Goal: Information Seeking & Learning: Learn about a topic

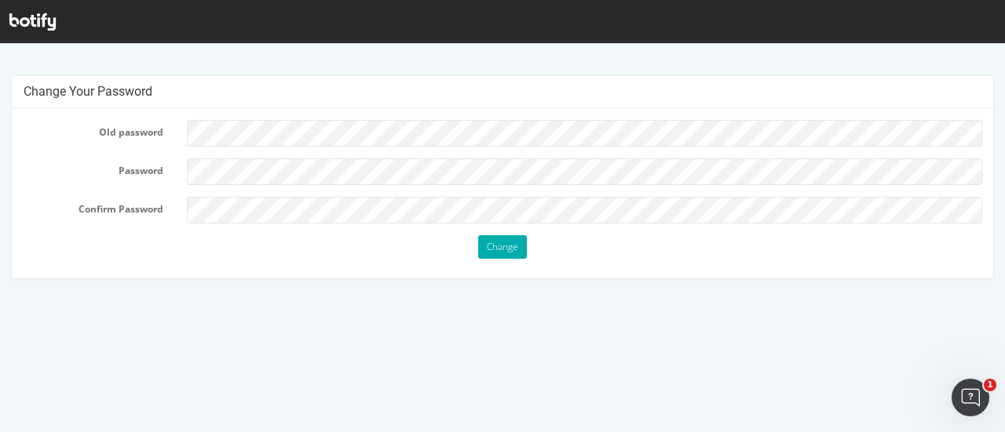
scroll to position [3, 0]
click at [36, 15] on icon at bounding box center [32, 21] width 46 height 17
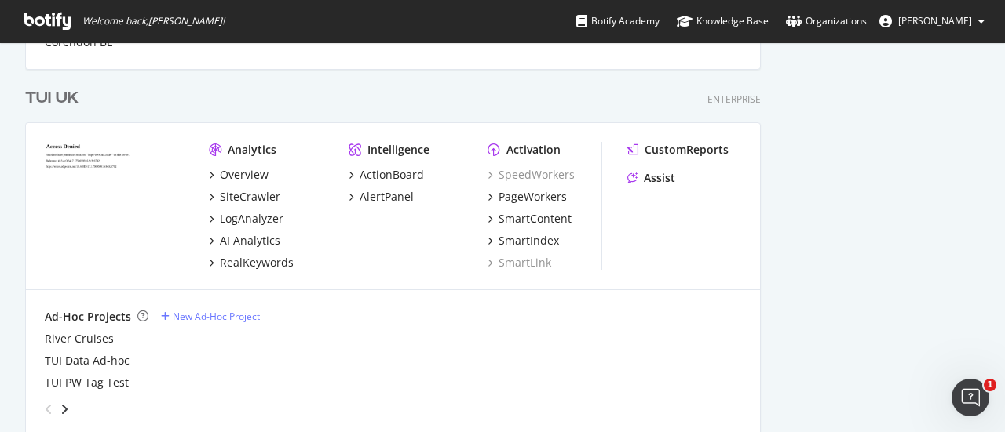
scroll to position [1016, 0]
click at [36, 98] on div "TUI UK" at bounding box center [51, 97] width 53 height 23
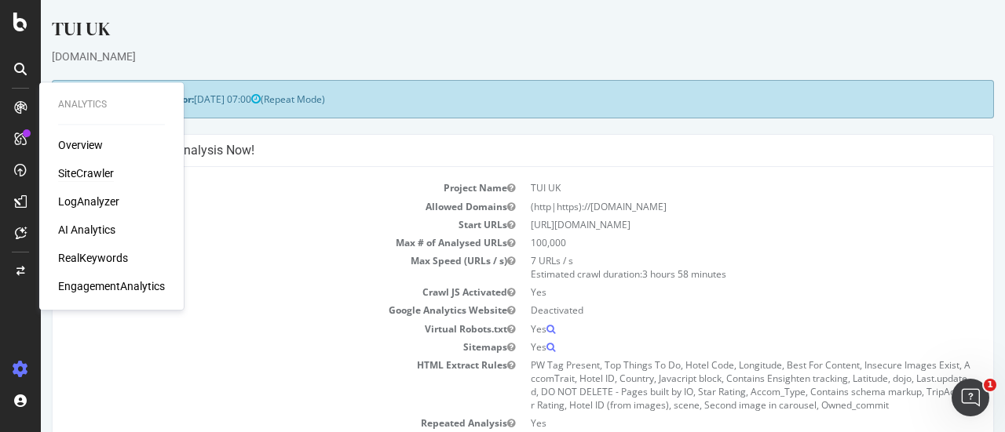
click at [94, 180] on div "SiteCrawler" at bounding box center [86, 174] width 56 height 16
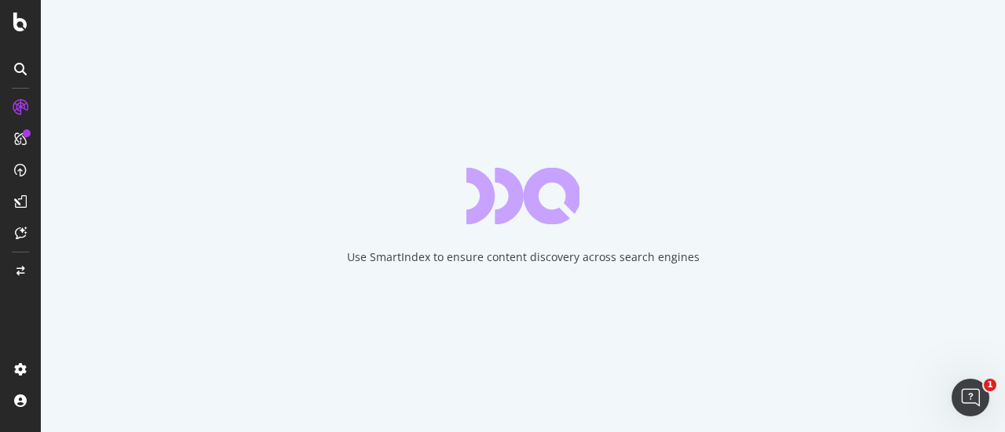
click at [94, 180] on div "Use SmartIndex to ensure content discovery across search engines" at bounding box center [523, 216] width 964 height 432
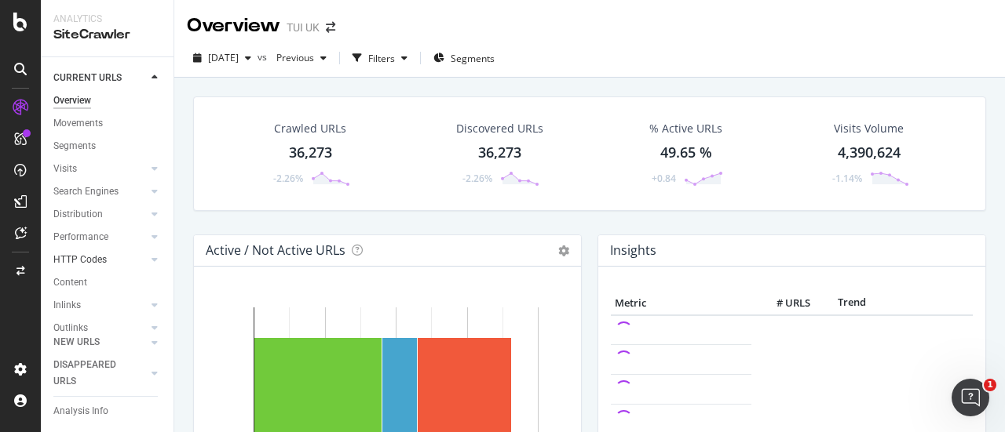
click at [132, 257] on div at bounding box center [139, 260] width 16 height 16
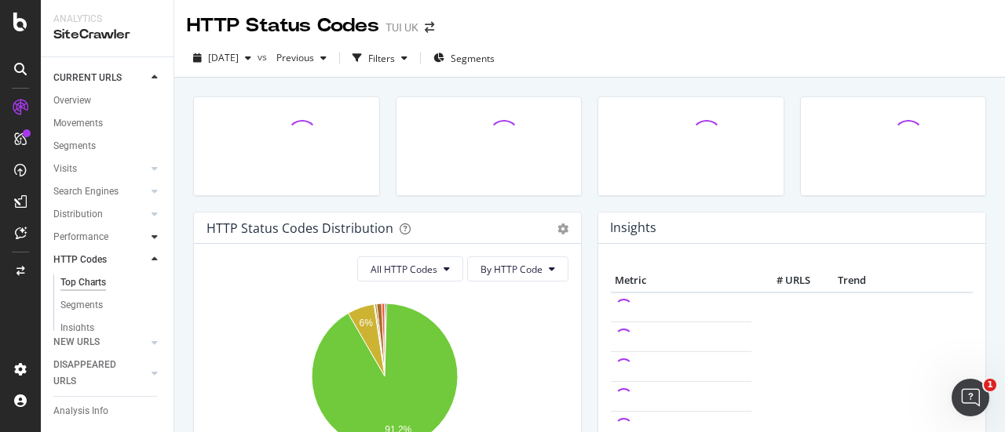
click at [151, 237] on icon at bounding box center [154, 236] width 6 height 9
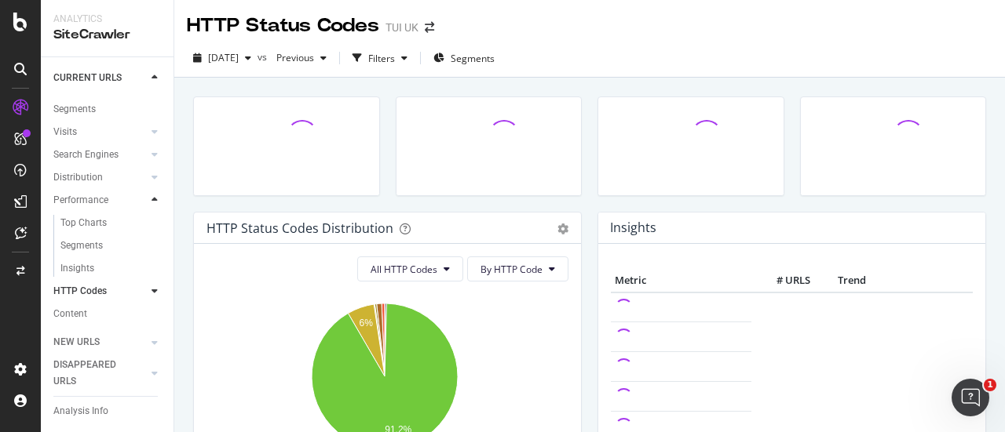
scroll to position [38, 0]
click at [147, 177] on div at bounding box center [155, 177] width 16 height 16
click at [151, 155] on icon at bounding box center [154, 153] width 6 height 9
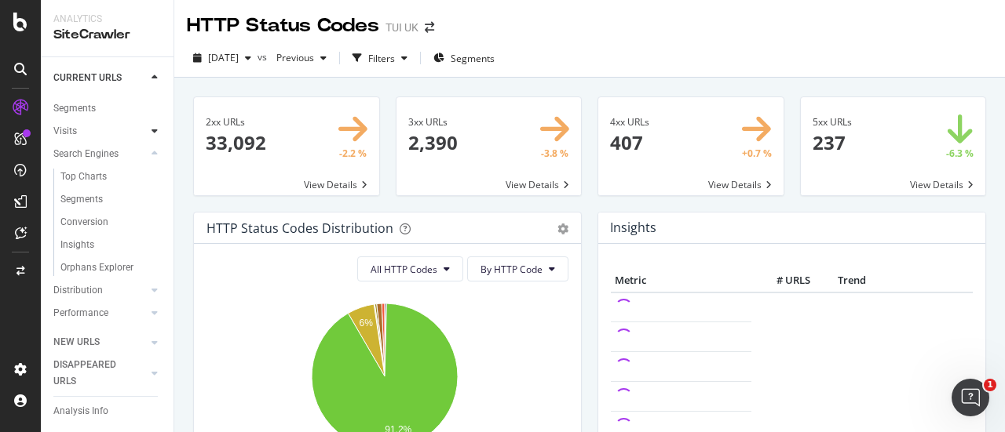
click at [147, 137] on div at bounding box center [155, 131] width 16 height 16
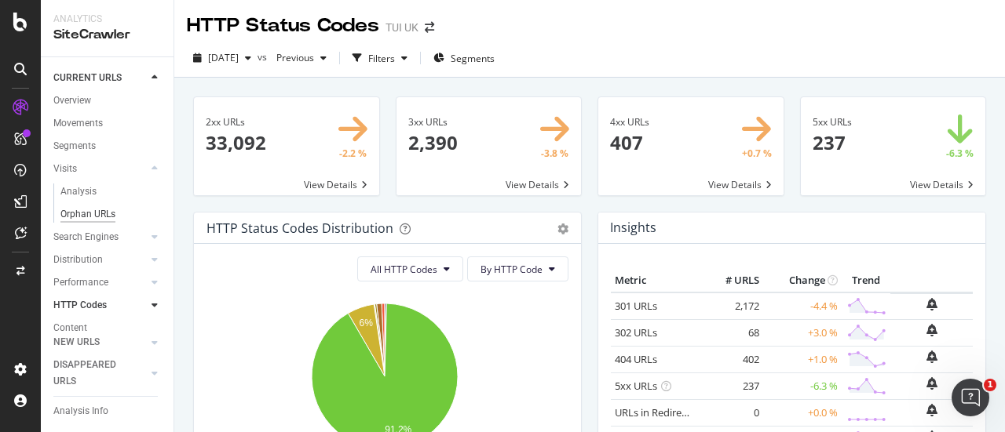
scroll to position [155, 0]
click at [147, 250] on div at bounding box center [155, 258] width 16 height 16
click at [80, 250] on div "Insights" at bounding box center [77, 258] width 34 height 16
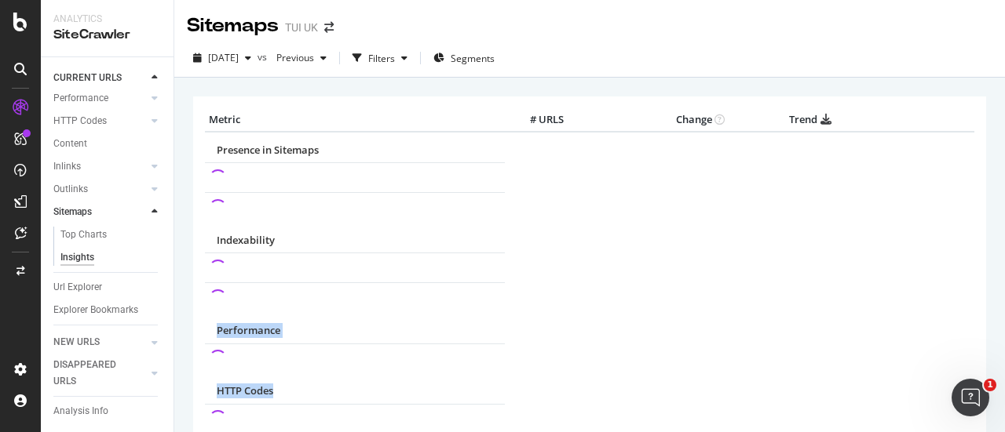
drag, startPoint x: 378, startPoint y: 222, endPoint x: 392, endPoint y: 405, distance: 183.4
click at [392, 405] on table "Metric # URLS Change Trend Presence in Sitemaps Indexability Performance HTTP C…" at bounding box center [589, 368] width 769 height 520
drag, startPoint x: 393, startPoint y: 305, endPoint x: 268, endPoint y: -89, distance: 413.3
drag, startPoint x: 268, startPoint y: -89, endPoint x: 618, endPoint y: 148, distance: 422.7
click at [618, 148] on div "Presence in Sitemaps" at bounding box center [548, 150] width 663 height 15
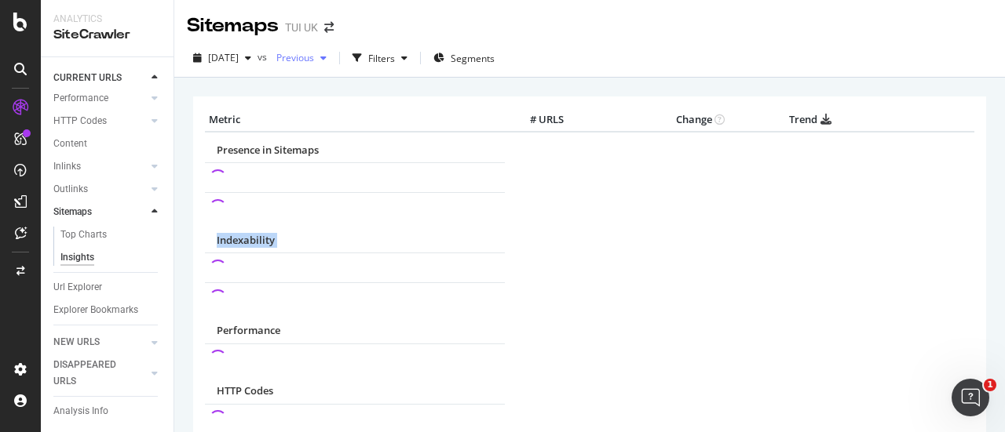
drag, startPoint x: 370, startPoint y: 290, endPoint x: 301, endPoint y: 59, distance: 241.6
click at [301, 59] on div "Sitemaps TUI [GEOGRAPHIC_DATA] [DATE] vs Previous Filters Segments × Metric # U…" at bounding box center [589, 216] width 830 height 432
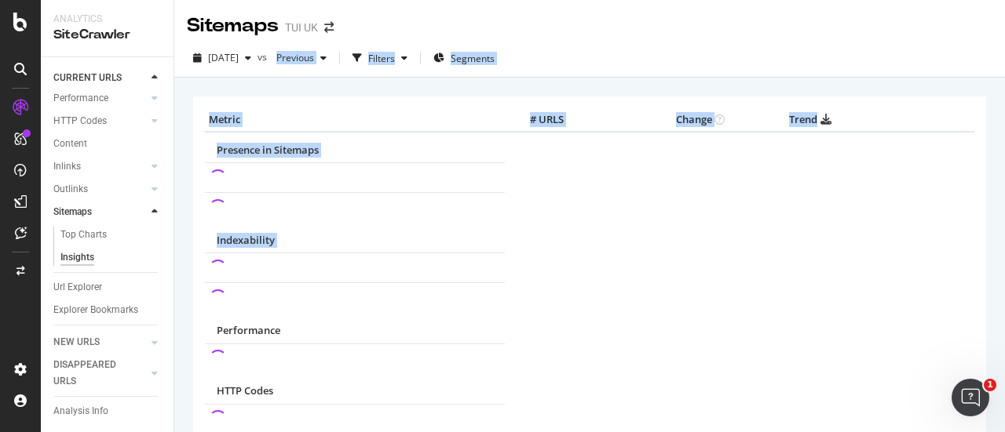
click at [353, 180] on td at bounding box center [355, 178] width 300 height 30
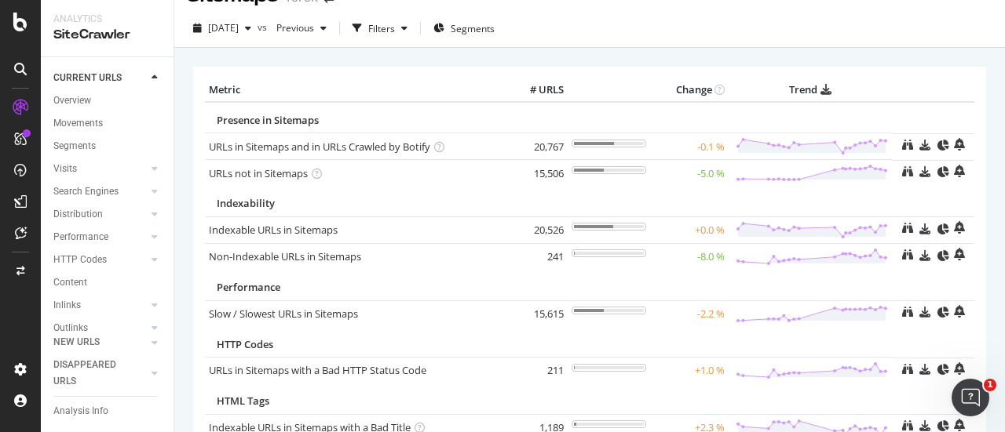
click at [181, 159] on div "× Metric # URLS Change Trend Presence in Sitemaps URLs in Sitemaps and in URLs …" at bounding box center [589, 264] width 830 height 432
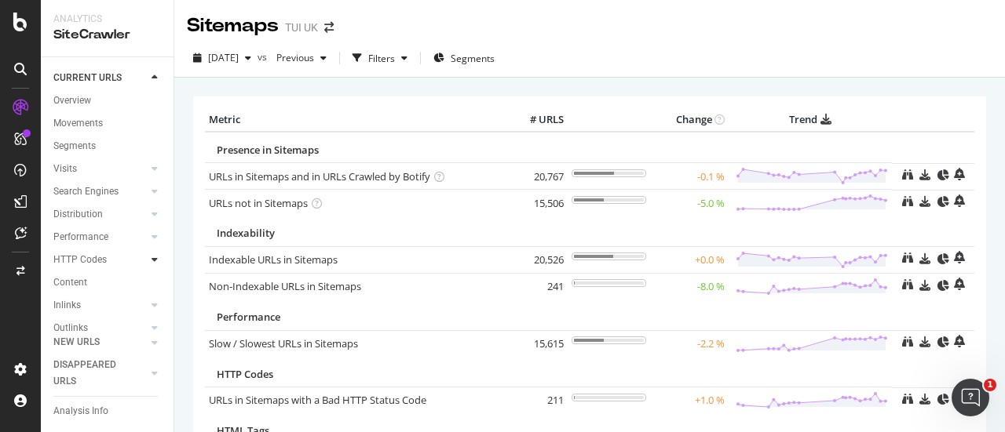
click at [151, 258] on icon at bounding box center [154, 259] width 6 height 9
click at [151, 187] on icon at bounding box center [154, 191] width 6 height 9
click at [70, 97] on div "Overview" at bounding box center [72, 101] width 38 height 16
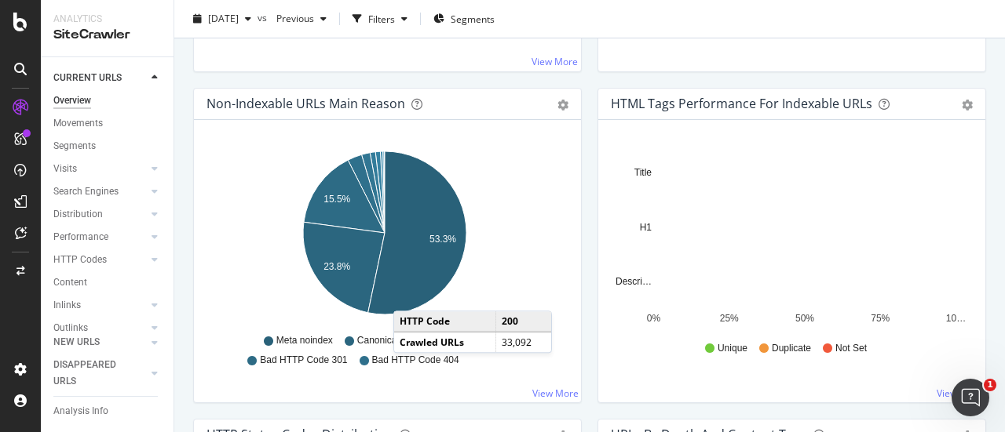
scroll to position [464, 0]
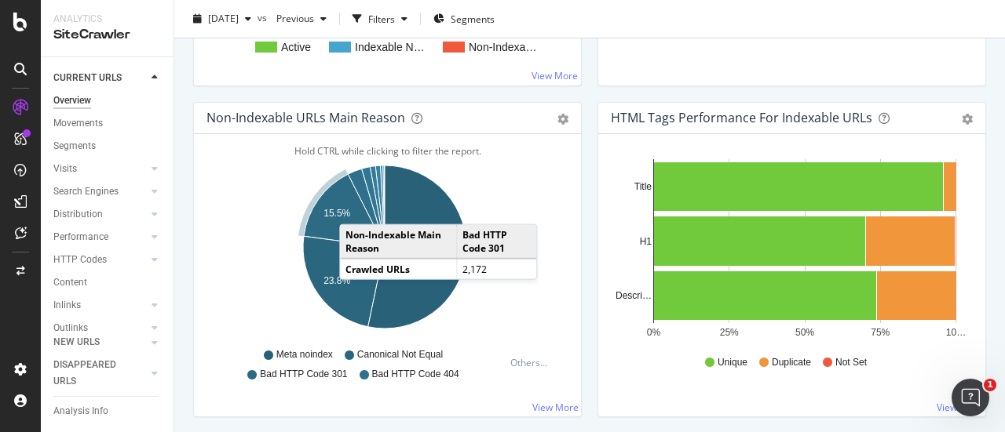
drag, startPoint x: 359, startPoint y: 276, endPoint x: 356, endPoint y: 205, distance: 71.5
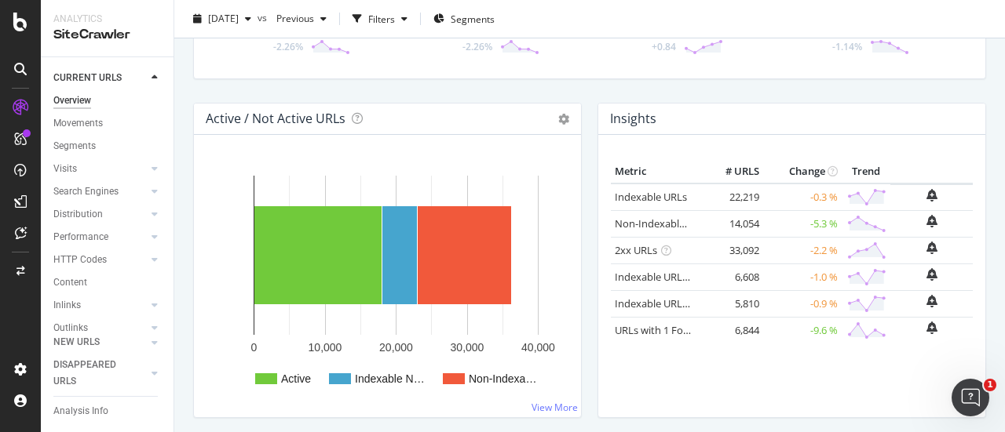
scroll to position [133, 0]
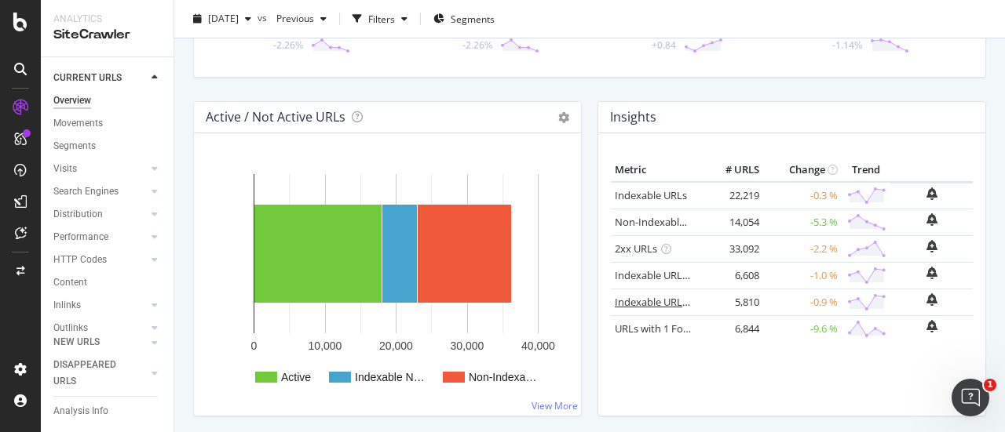
click at [666, 297] on link "Indexable URLs with Bad Description" at bounding box center [700, 302] width 171 height 14
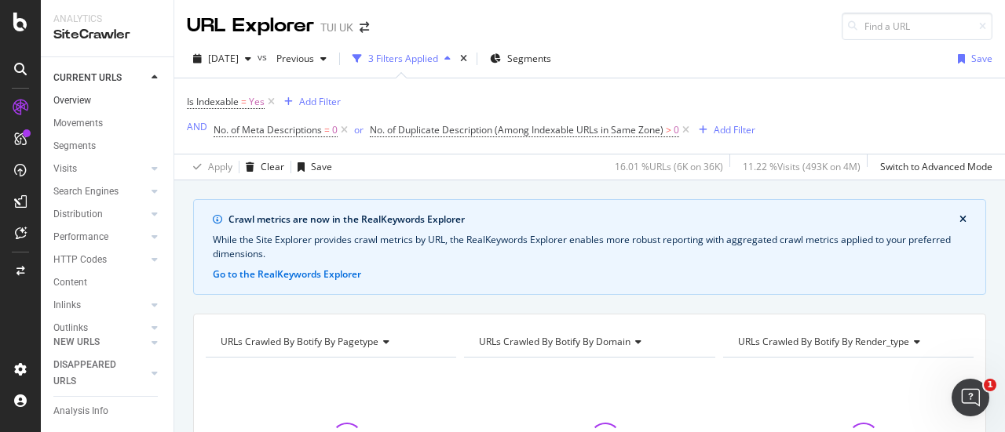
click at [94, 107] on link "Overview" at bounding box center [107, 101] width 109 height 16
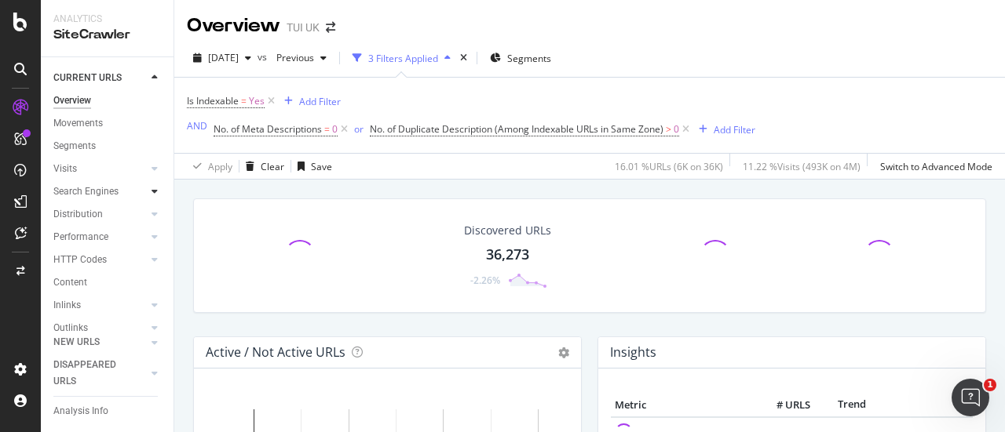
click at [151, 187] on icon at bounding box center [154, 191] width 6 height 9
